Goal: Information Seeking & Learning: Learn about a topic

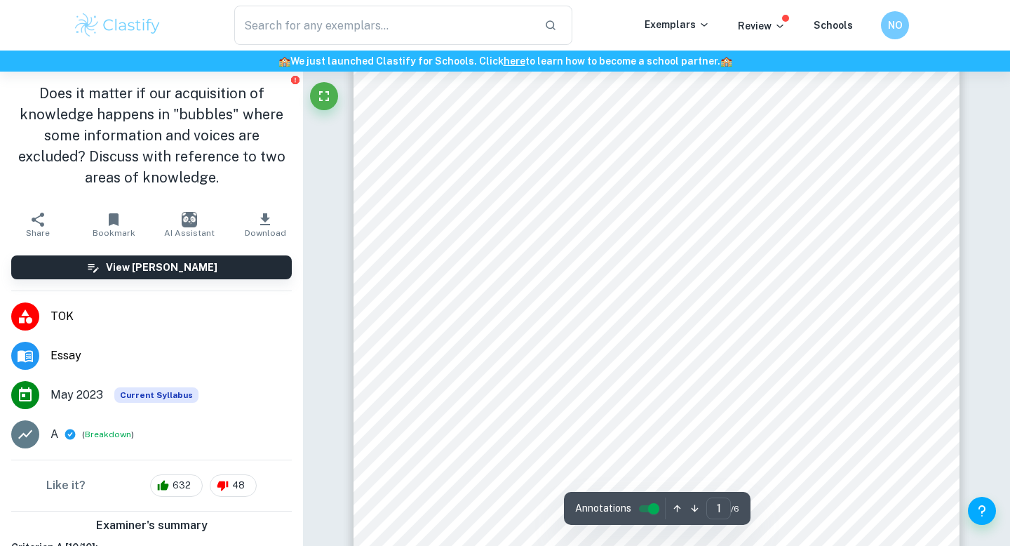
scroll to position [312, 0]
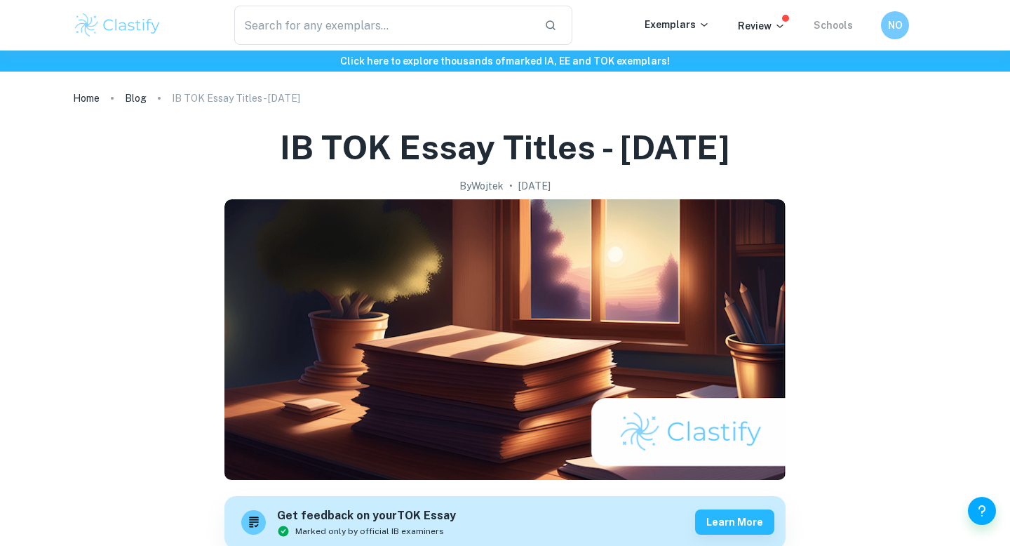
click at [828, 21] on link "Schools" at bounding box center [833, 25] width 39 height 11
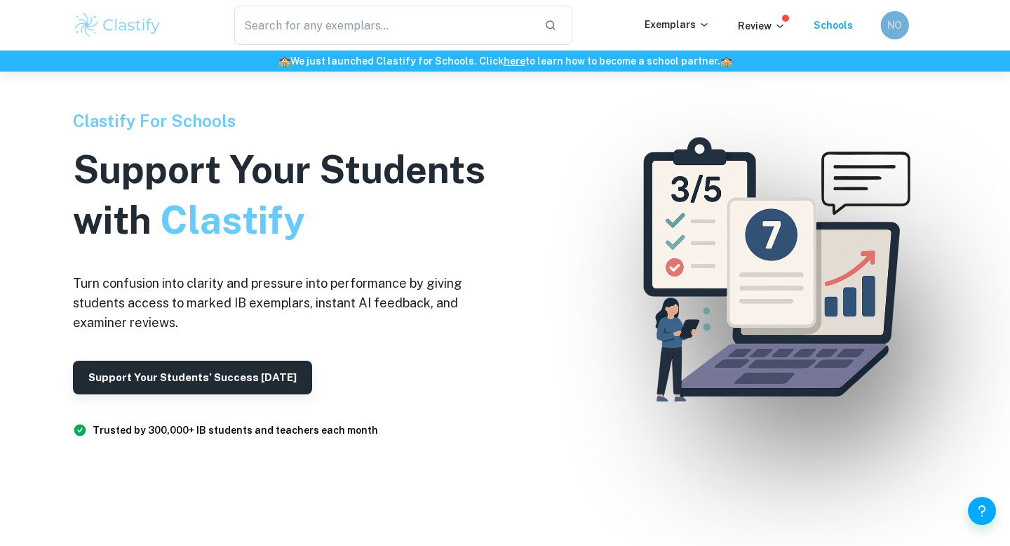
click at [881, 26] on div "NO" at bounding box center [895, 25] width 28 height 28
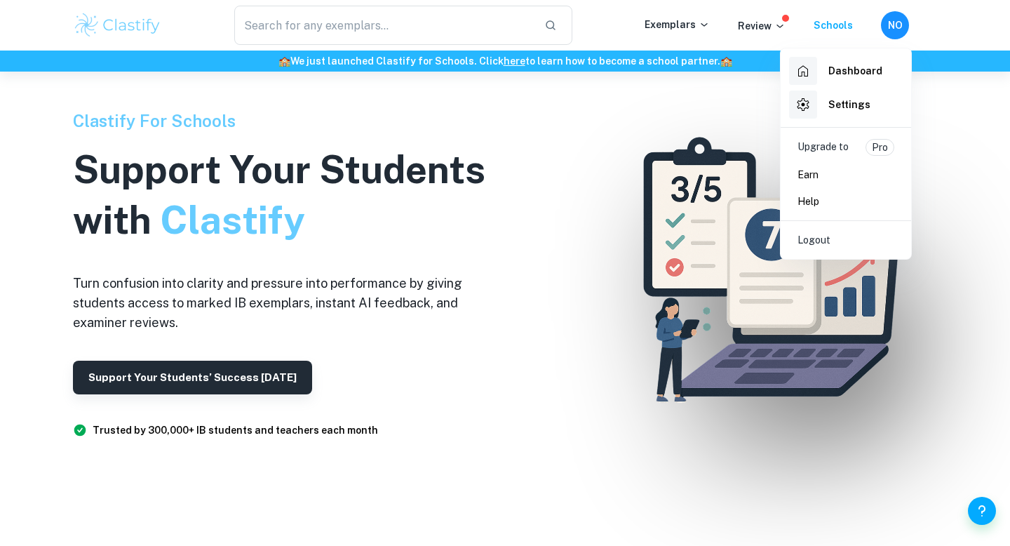
click at [843, 79] on div "Dashboard" at bounding box center [835, 71] width 93 height 28
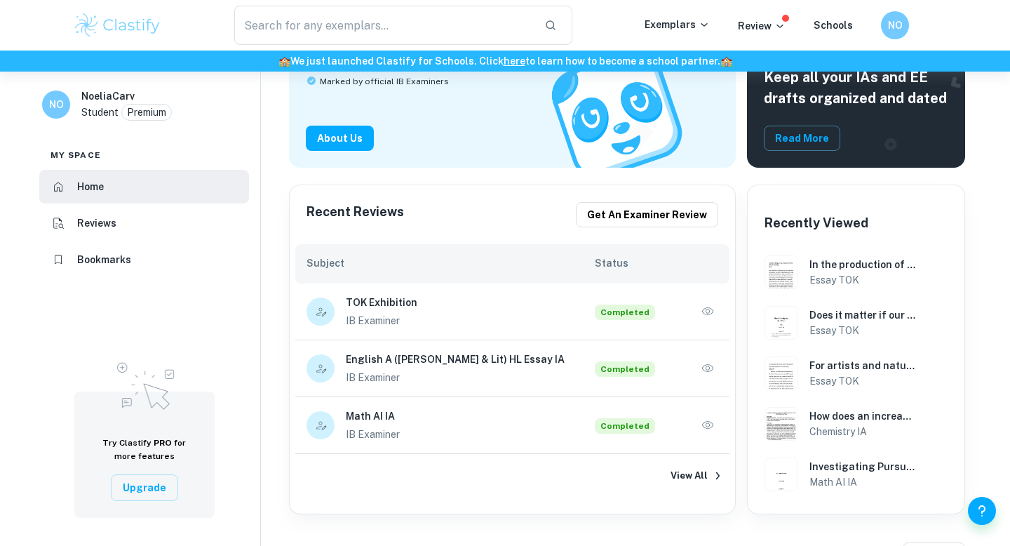
scroll to position [271, 0]
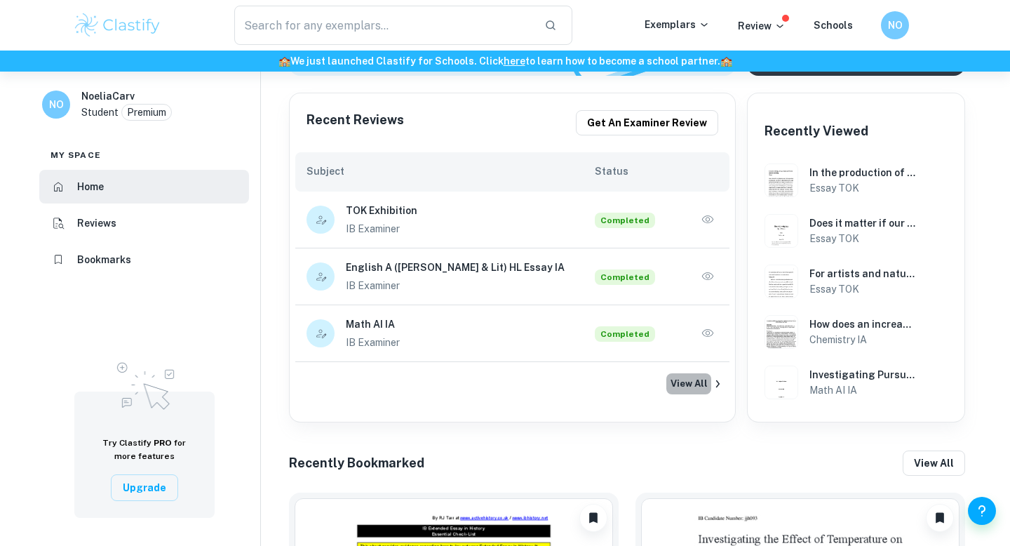
click at [691, 388] on button "View All" at bounding box center [689, 383] width 45 height 21
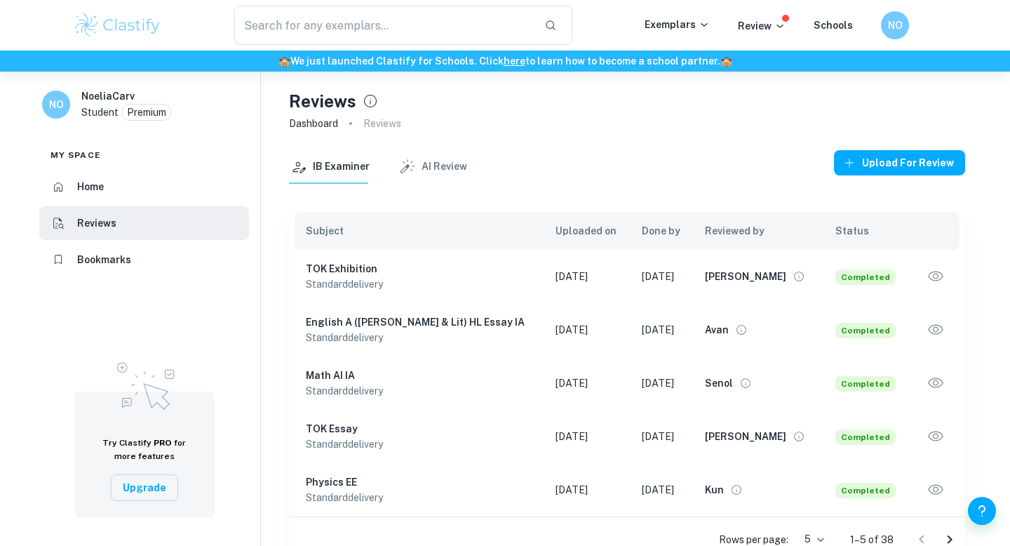
scroll to position [72, 0]
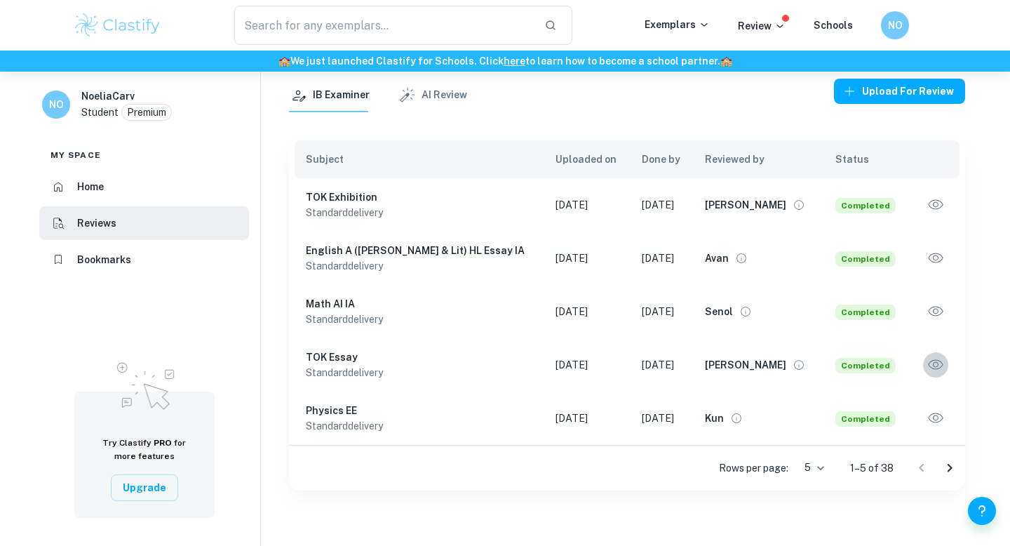
click at [941, 363] on icon "button" at bounding box center [936, 365] width 18 height 18
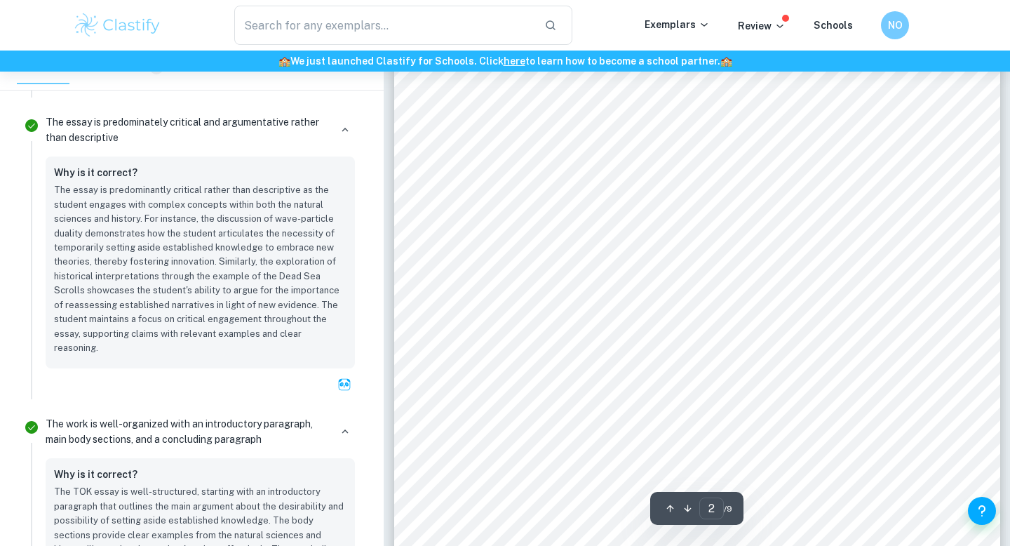
scroll to position [1055, 0]
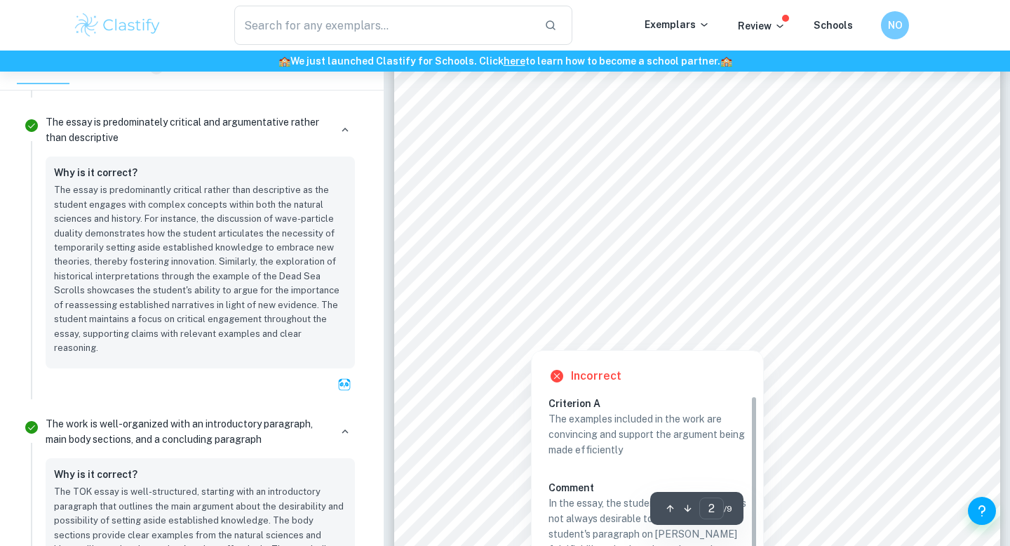
click at [575, 332] on div at bounding box center [530, 332] width 127 height 29
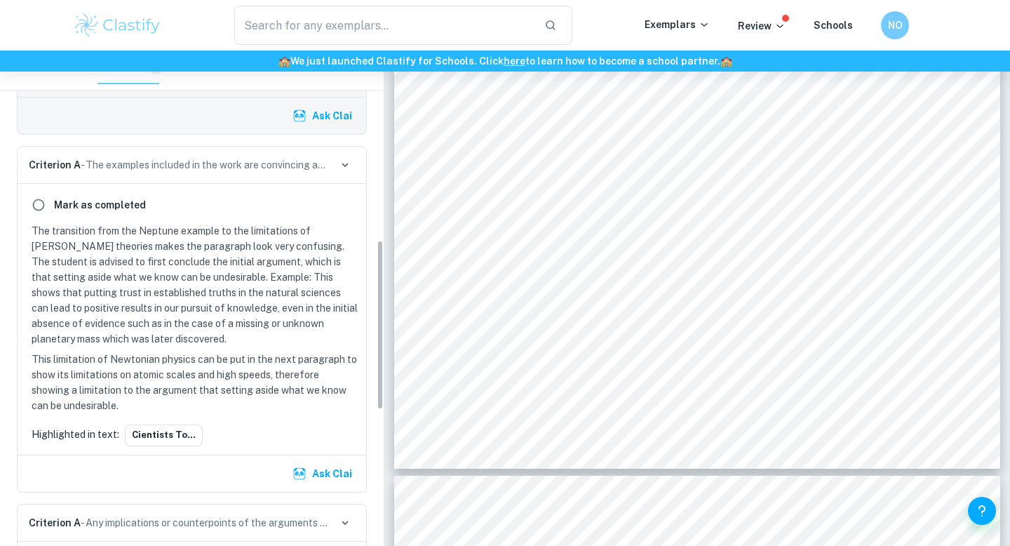
scroll to position [578, 0]
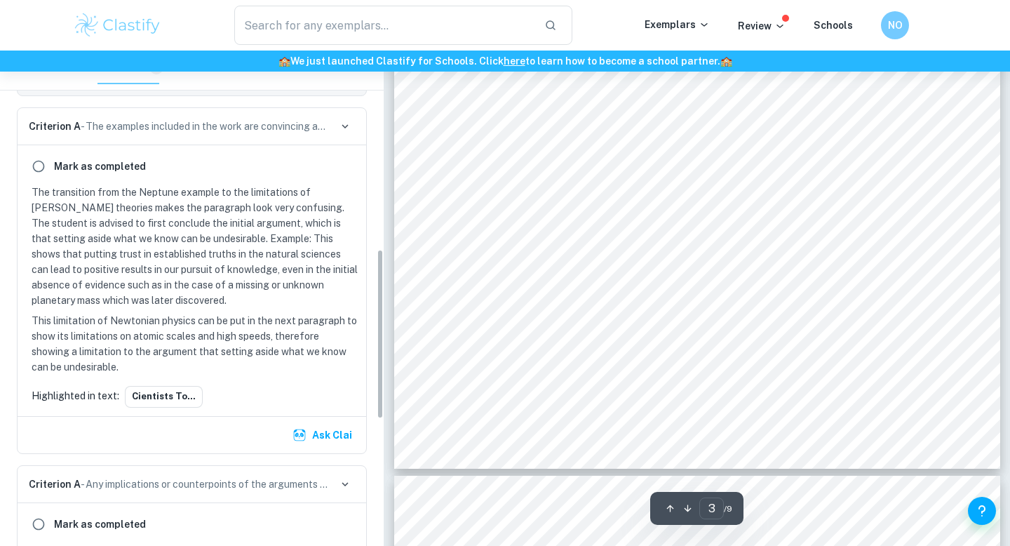
type input "4"
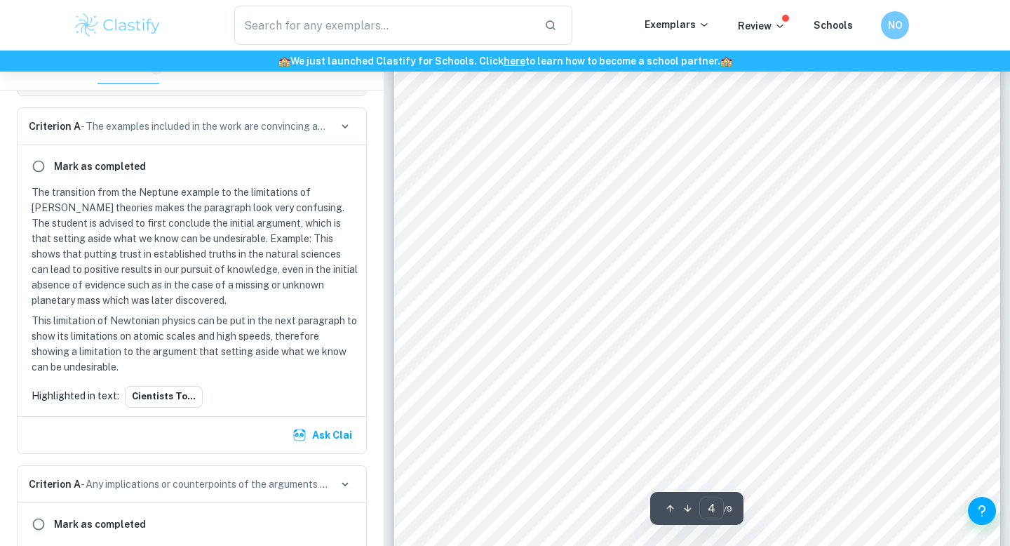
scroll to position [2734, 0]
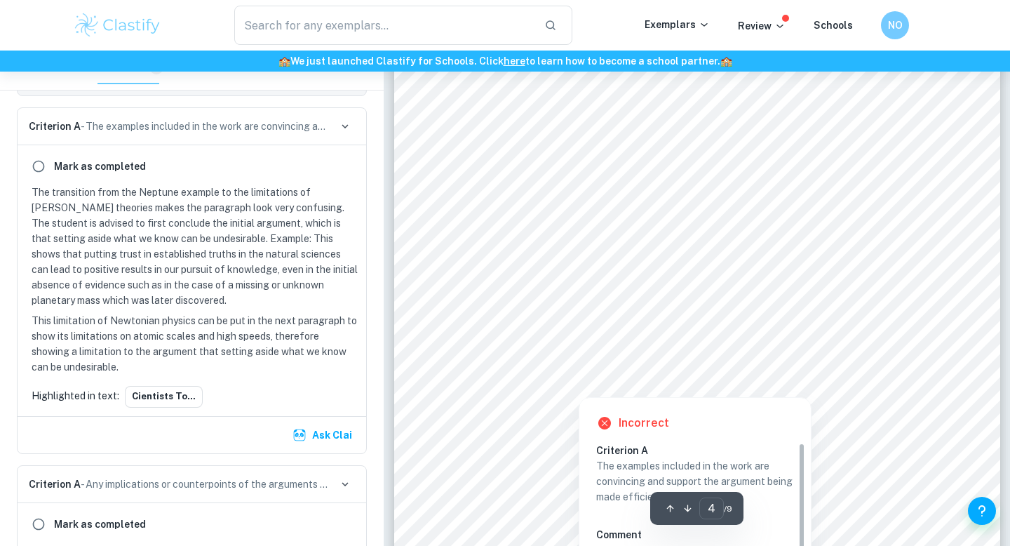
click at [629, 332] on div at bounding box center [696, 331] width 458 height 44
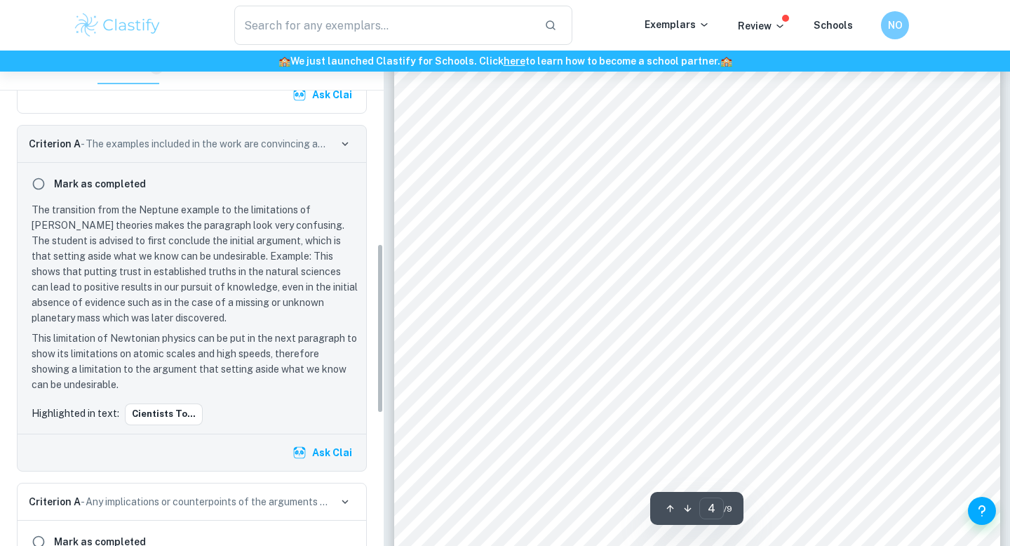
scroll to position [2837, 0]
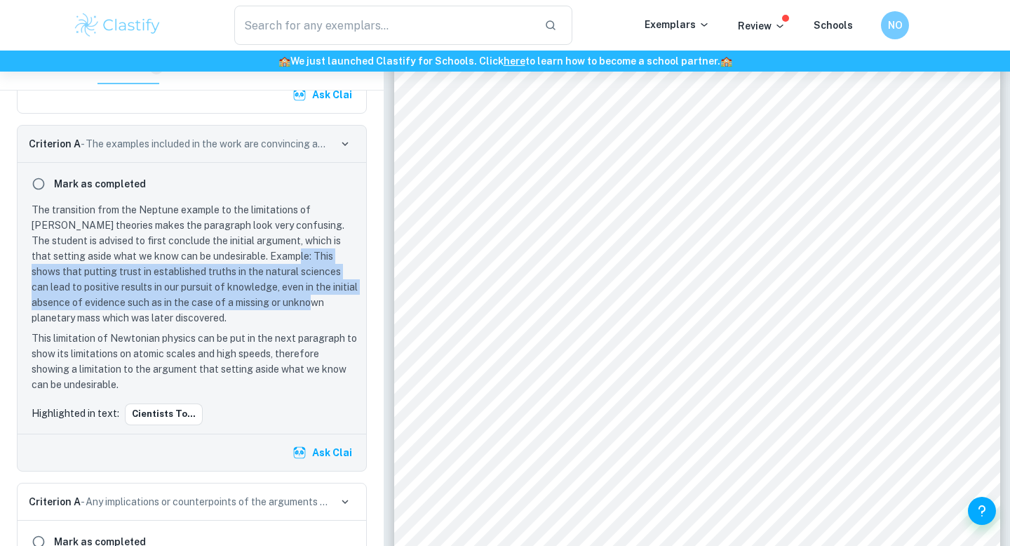
drag, startPoint x: 237, startPoint y: 255, endPoint x: 284, endPoint y: 298, distance: 63.6
click at [284, 298] on p "The transition from the Neptune example to the limitations of [PERSON_NAME] the…" at bounding box center [195, 264] width 326 height 124
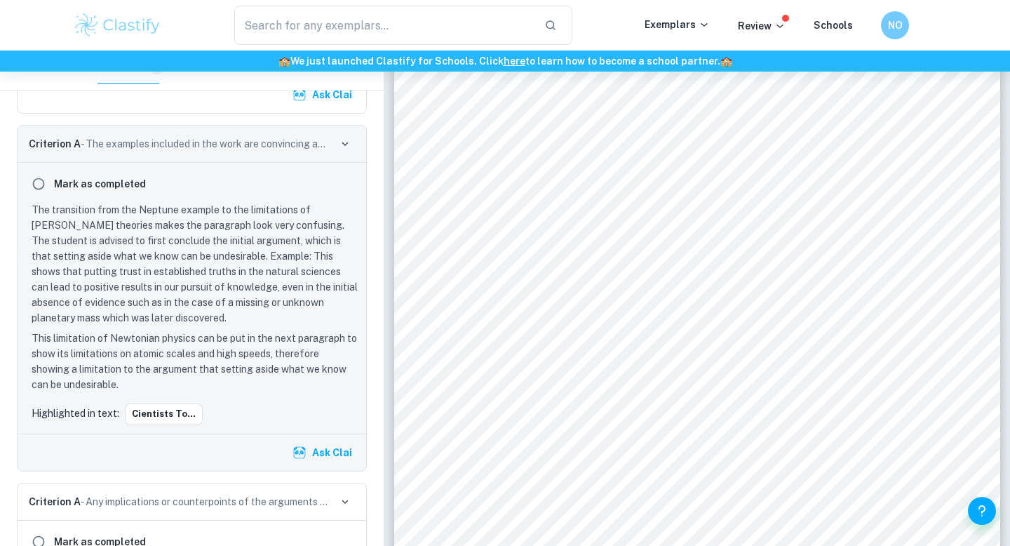
click at [295, 314] on p "The transition from the Neptune example to the limitations of [PERSON_NAME] the…" at bounding box center [195, 264] width 326 height 124
